Goal: Information Seeking & Learning: Learn about a topic

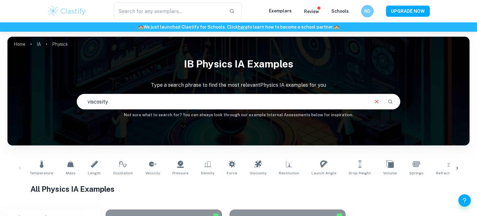
type input "viscosity"
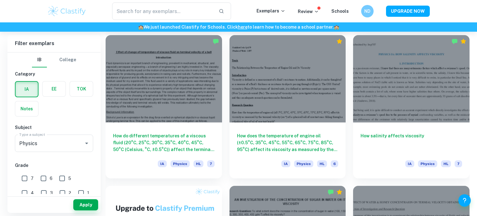
scroll to position [324, 0]
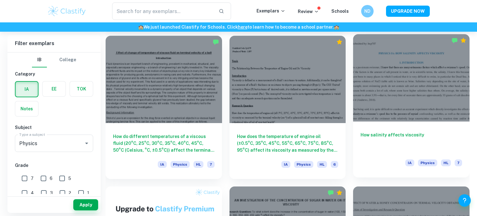
click at [392, 48] on div at bounding box center [411, 77] width 116 height 87
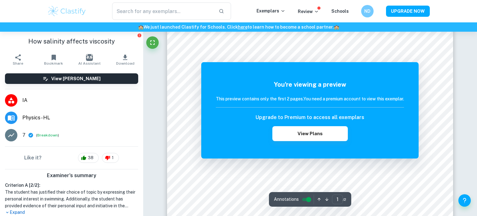
scroll to position [222, 0]
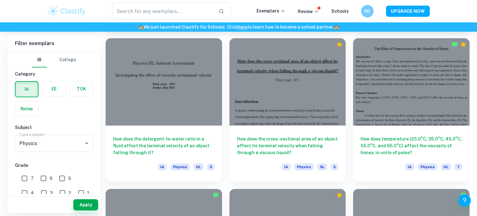
scroll to position [779, 0]
